Goal: Check status

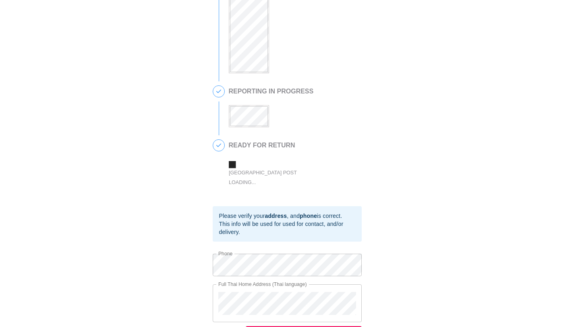
scroll to position [220, 0]
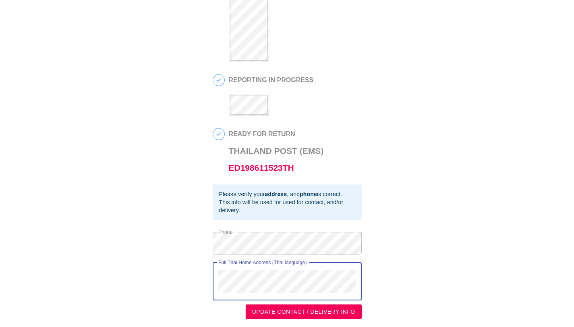
click at [214, 272] on div "Full Thai Home Address (Thai language)" at bounding box center [287, 282] width 149 height 38
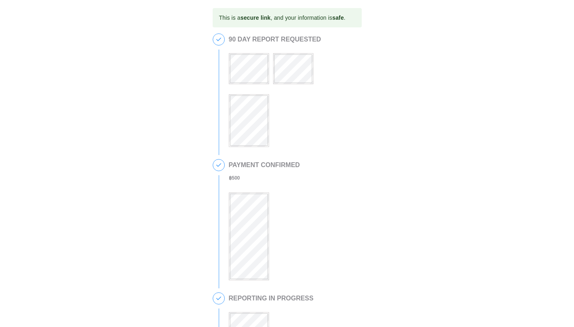
scroll to position [220, 0]
